Goal: Find specific page/section: Find specific page/section

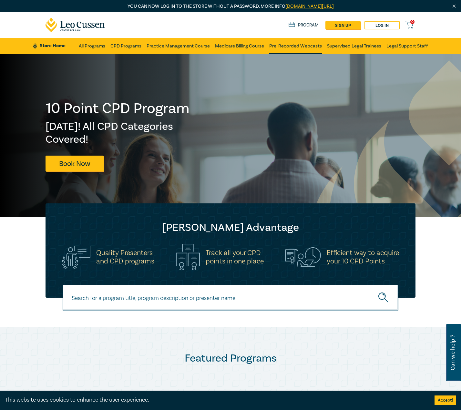
click at [307, 47] on link "Pre-Recorded Webcasts" at bounding box center [295, 46] width 53 height 16
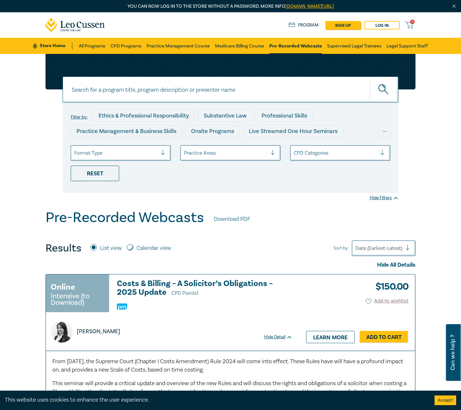
click at [140, 90] on input at bounding box center [230, 89] width 335 height 26
click at [103, 89] on input "property tas intenive" at bounding box center [230, 89] width 335 height 26
click at [381, 88] on icon "submit" at bounding box center [383, 89] width 11 height 11
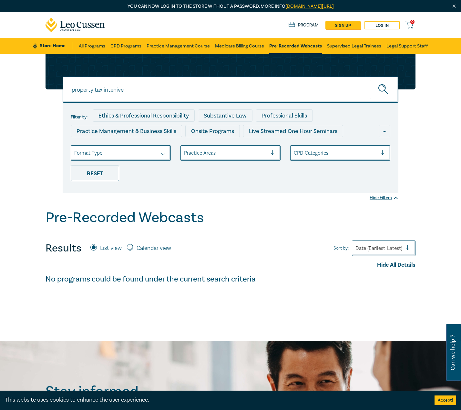
drag, startPoint x: 134, startPoint y: 90, endPoint x: 104, endPoint y: 89, distance: 31.0
click at [104, 89] on input "property tax intenive" at bounding box center [230, 89] width 335 height 26
type input "property tax bundle"
click at [382, 87] on icon "submit" at bounding box center [383, 89] width 11 height 11
